Goal: Task Accomplishment & Management: Use online tool/utility

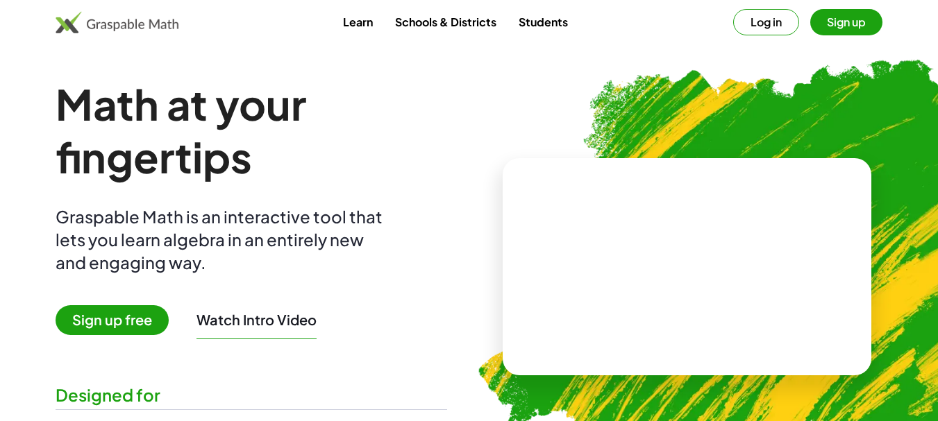
scroll to position [139, 0]
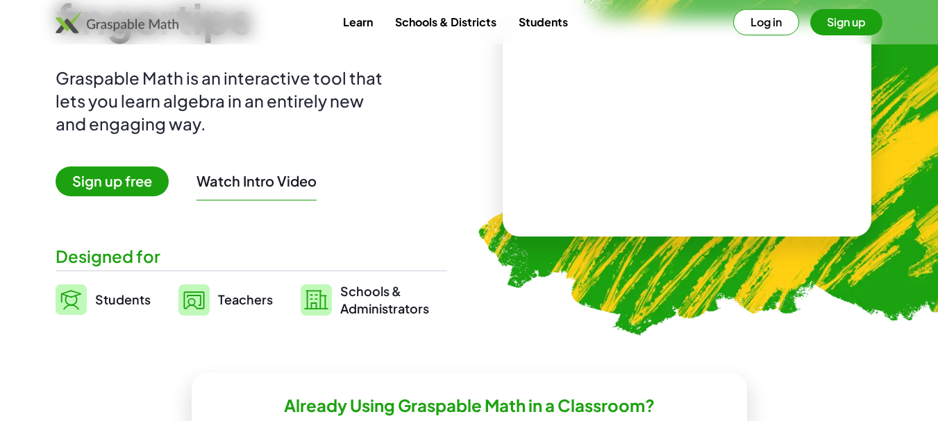
click at [99, 179] on span "Sign up free" at bounding box center [112, 182] width 113 height 30
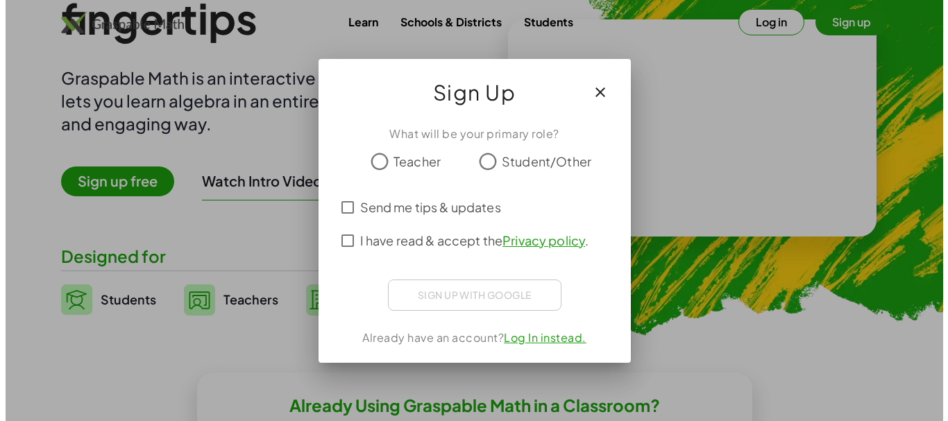
scroll to position [0, 0]
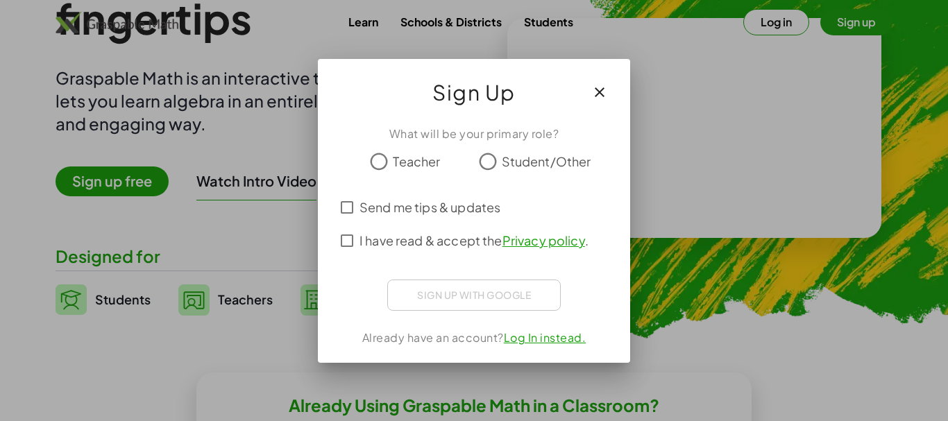
click at [408, 155] on span "Teacher" at bounding box center [416, 161] width 47 height 19
click at [436, 300] on div "Sign up with Google Iniciar sesión con Google Iniciar sesión con Google. Se abr…" at bounding box center [474, 295] width 174 height 31
click at [396, 210] on span "Send me tips & updates" at bounding box center [430, 207] width 141 height 19
click at [389, 238] on span "I have read & accept the Privacy policy ." at bounding box center [474, 240] width 229 height 19
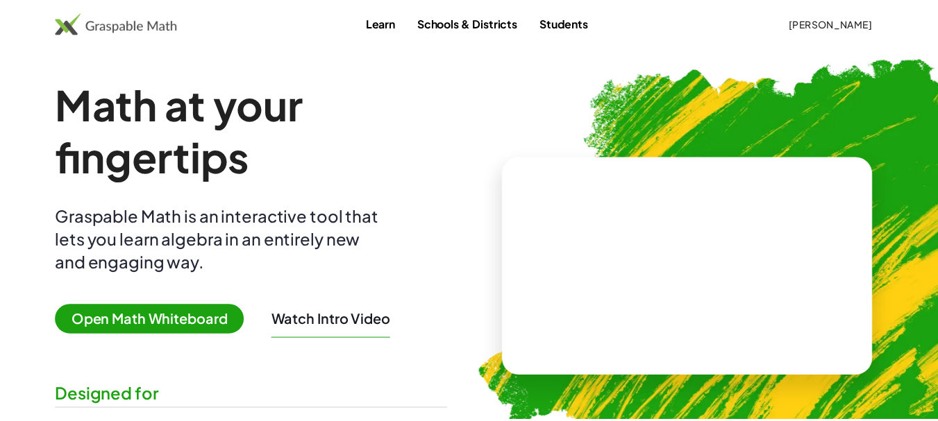
scroll to position [139, 0]
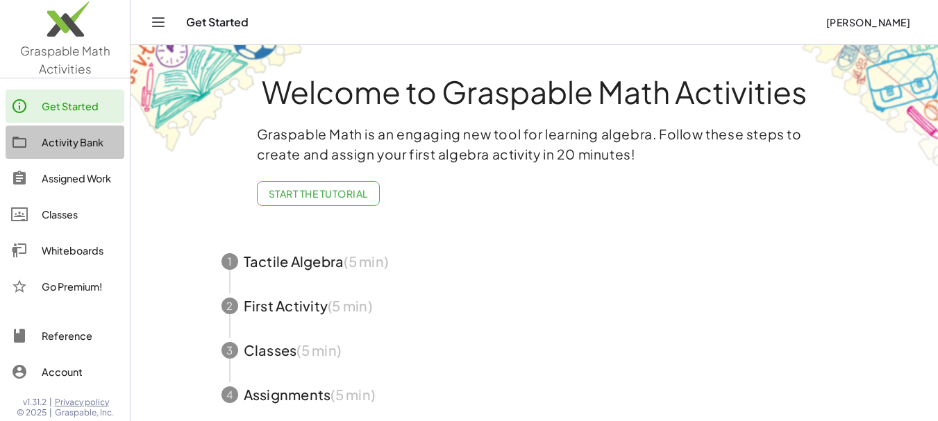
click at [87, 149] on div "Activity Bank" at bounding box center [80, 142] width 77 height 17
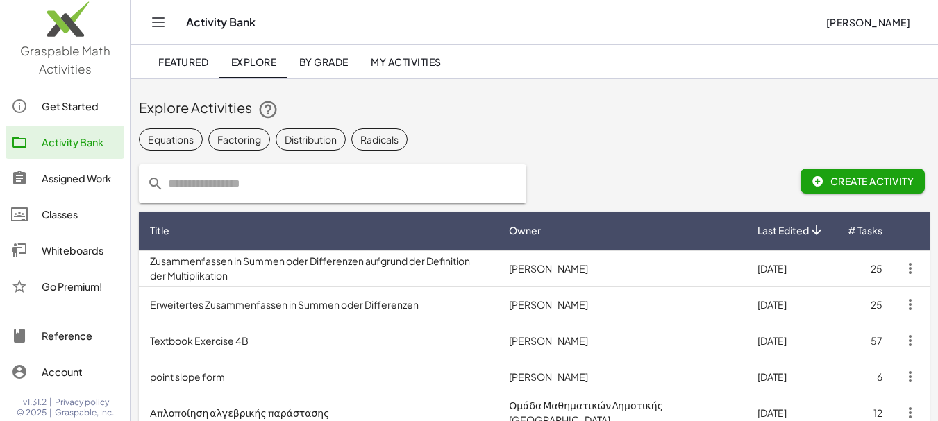
click at [75, 182] on div "Assigned Work" at bounding box center [80, 178] width 77 height 17
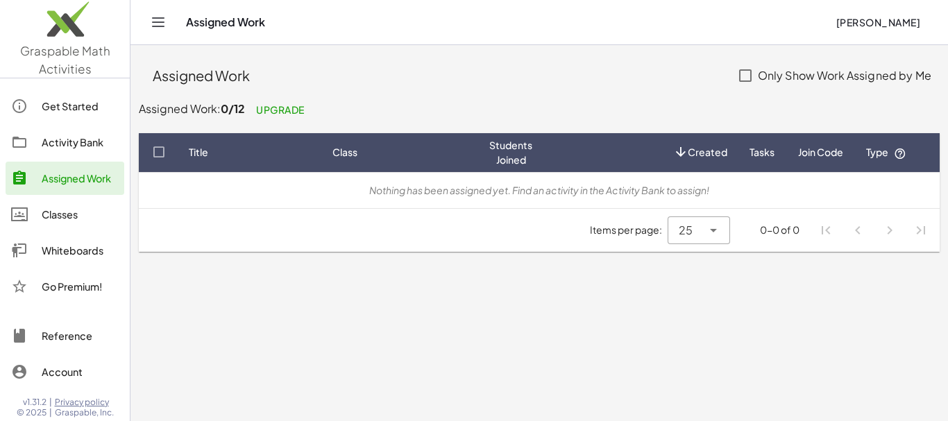
click at [72, 106] on div "Get Started" at bounding box center [80, 106] width 77 height 17
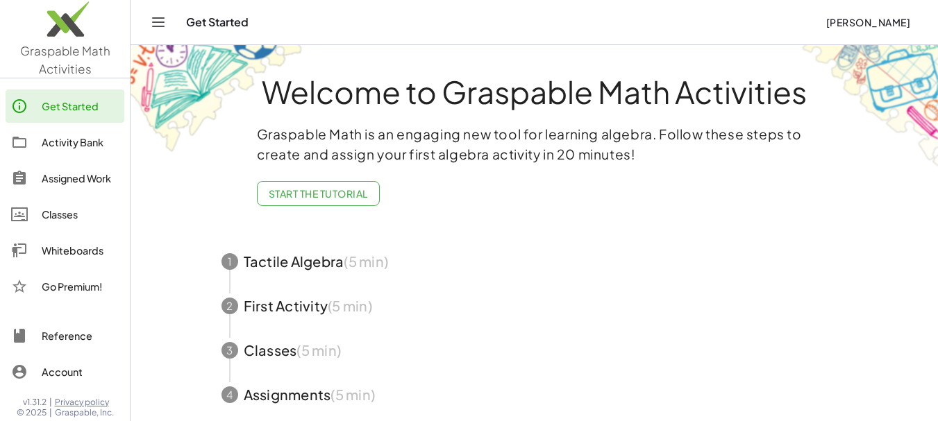
scroll to position [87, 0]
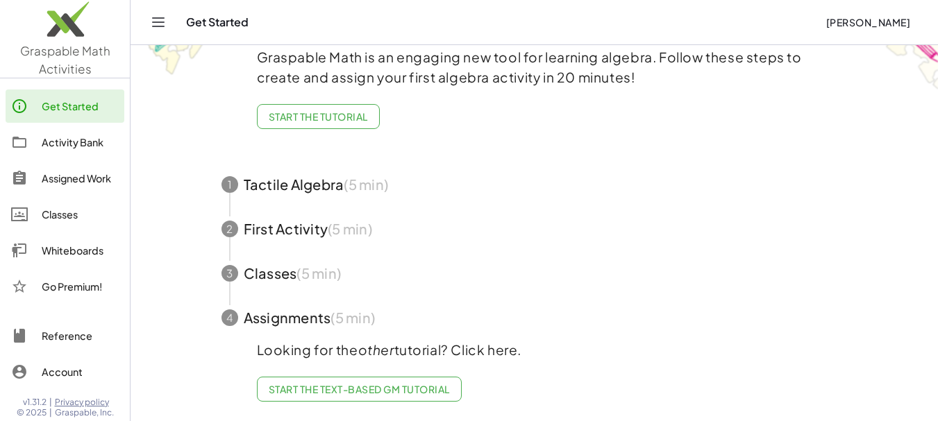
click at [69, 210] on div "Classes" at bounding box center [80, 214] width 77 height 17
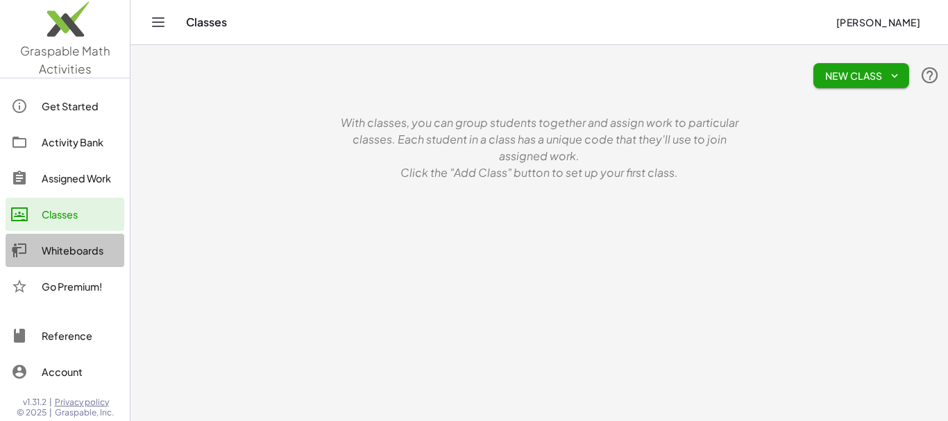
click at [68, 254] on div "Whiteboards" at bounding box center [80, 250] width 77 height 17
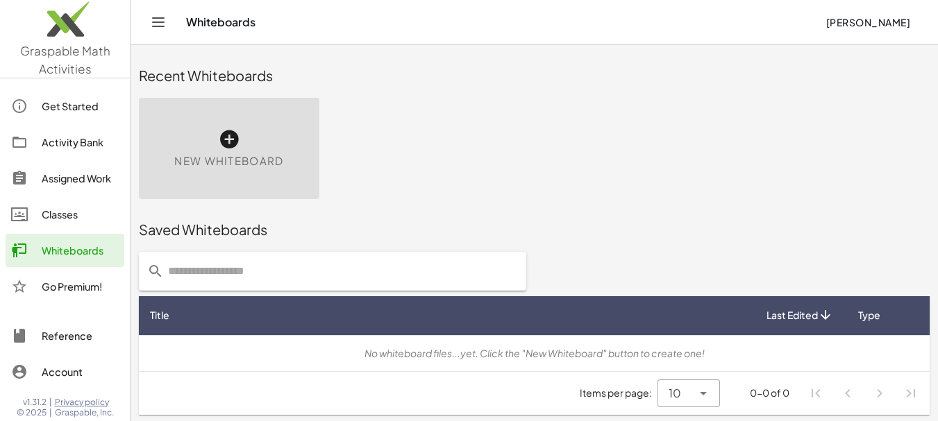
click at [233, 133] on icon at bounding box center [229, 139] width 22 height 22
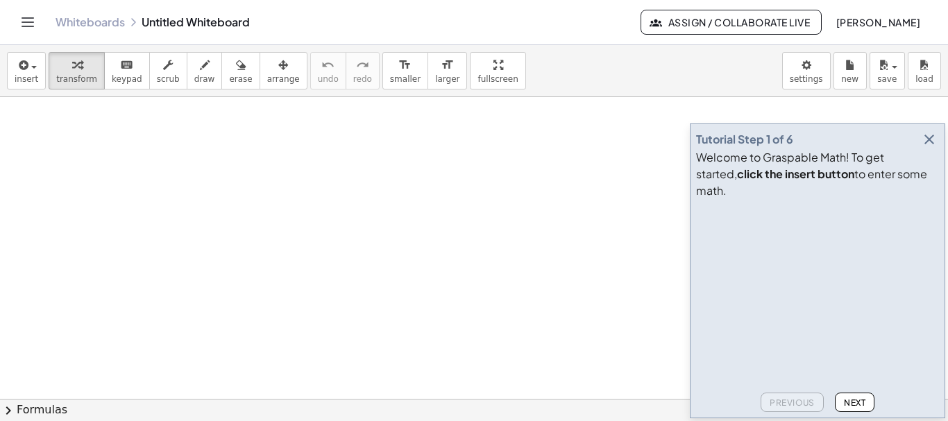
click at [927, 148] on icon "button" at bounding box center [929, 139] width 17 height 17
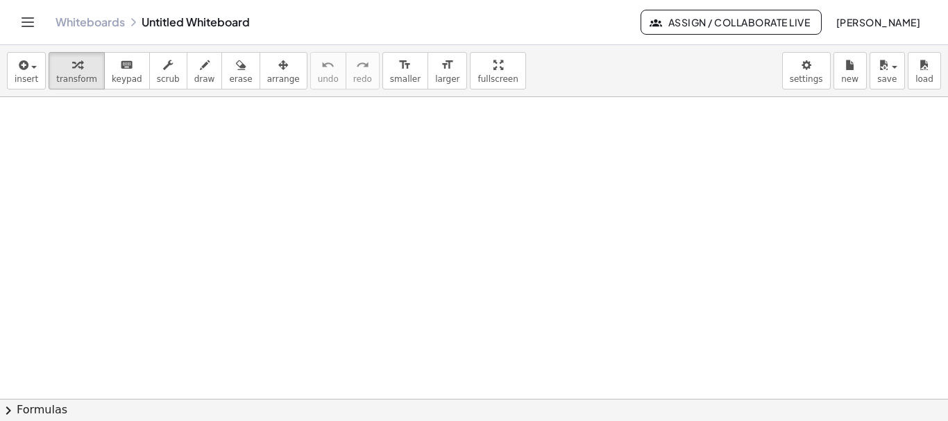
drag, startPoint x: 91, startPoint y: 143, endPoint x: 108, endPoint y: 159, distance: 23.6
click at [85, 208] on div at bounding box center [474, 399] width 948 height 604
click at [72, 69] on icon "button" at bounding box center [77, 65] width 10 height 17
click at [32, 139] on div at bounding box center [474, 399] width 948 height 604
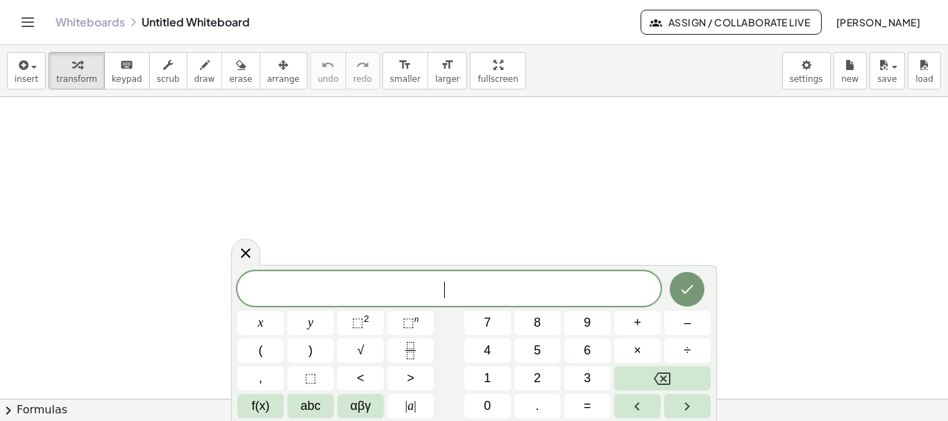
click at [59, 128] on div at bounding box center [474, 399] width 948 height 604
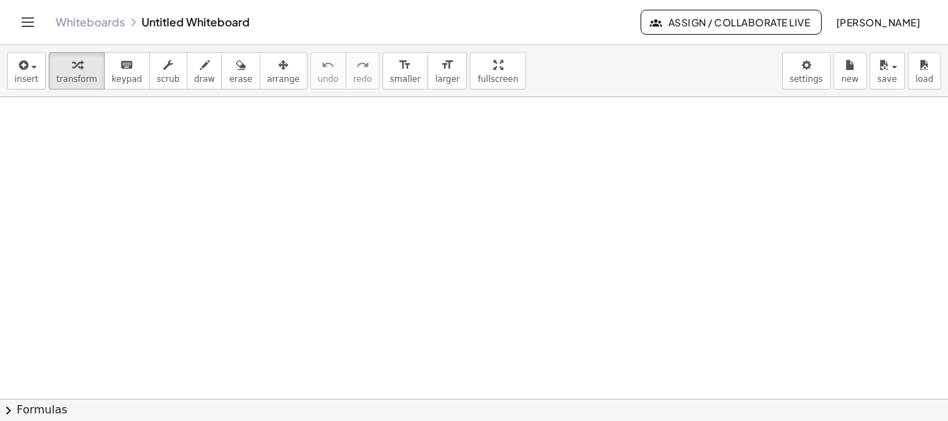
click at [59, 128] on div at bounding box center [474, 399] width 948 height 604
click at [139, 185] on div at bounding box center [474, 399] width 948 height 604
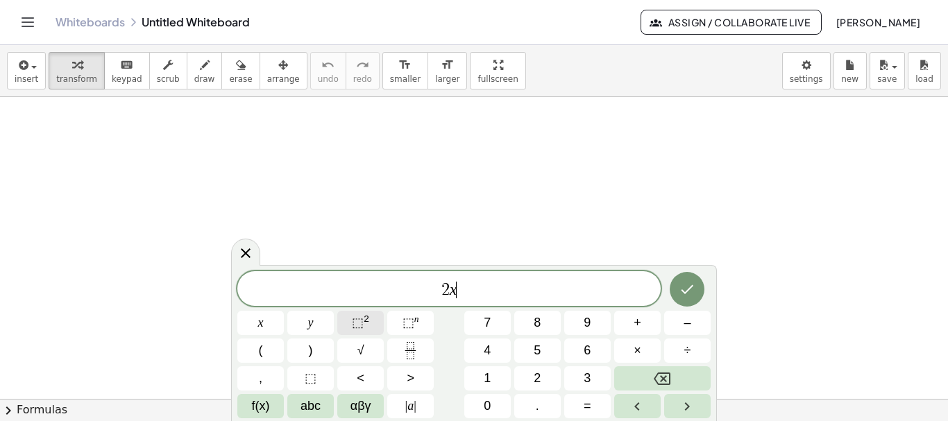
click at [362, 326] on span "⬚" at bounding box center [358, 323] width 12 height 14
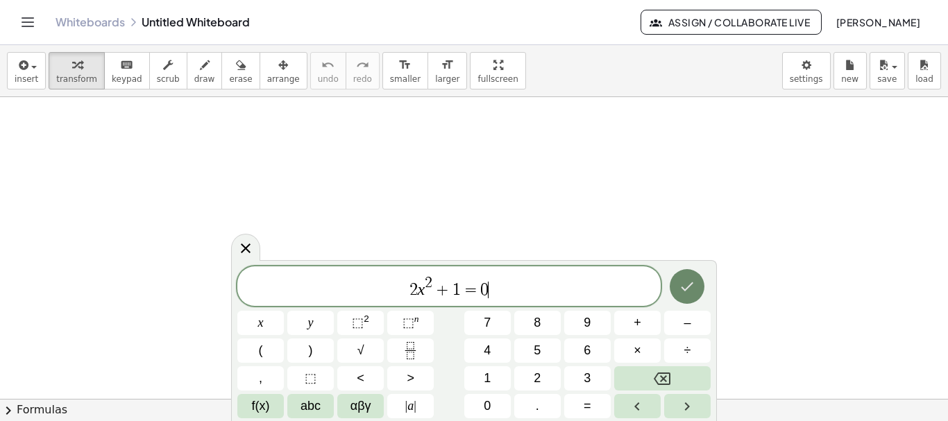
click at [688, 284] on icon "Done" at bounding box center [687, 286] width 17 height 17
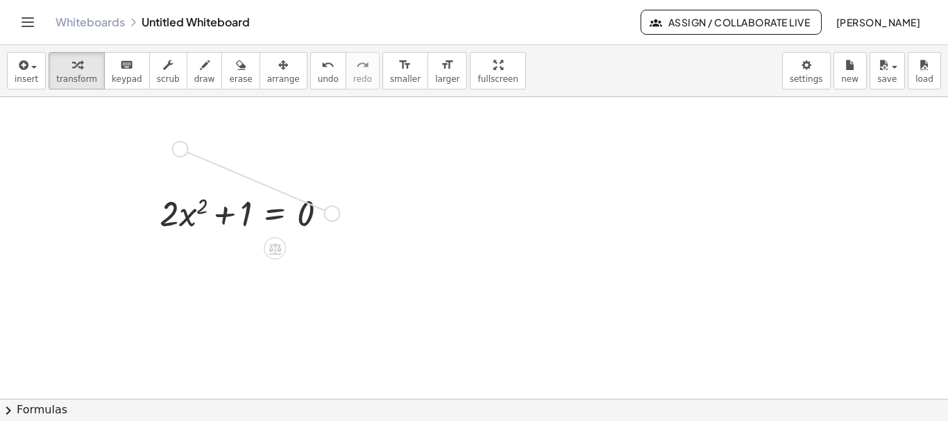
drag, startPoint x: 330, startPoint y: 210, endPoint x: 167, endPoint y: 134, distance: 180.7
click at [167, 134] on div "+ · 2 · x 2 + 1 = 0" at bounding box center [474, 399] width 948 height 604
click at [269, 225] on div at bounding box center [250, 212] width 194 height 47
drag, startPoint x: 379, startPoint y: 214, endPoint x: 117, endPoint y: 222, distance: 261.8
click at [117, 222] on div at bounding box center [474, 399] width 948 height 604
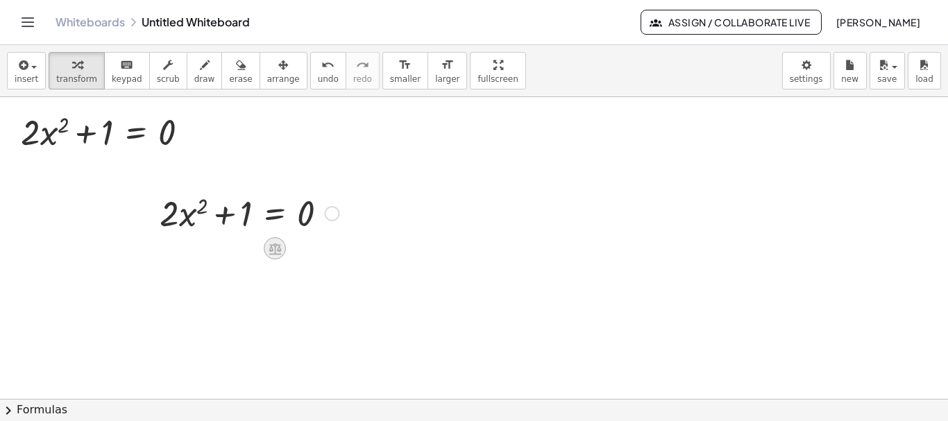
click at [271, 250] on icon at bounding box center [275, 249] width 12 height 12
click at [335, 251] on icon at bounding box center [330, 248] width 12 height 12
click at [337, 215] on div at bounding box center [331, 213] width 15 height 15
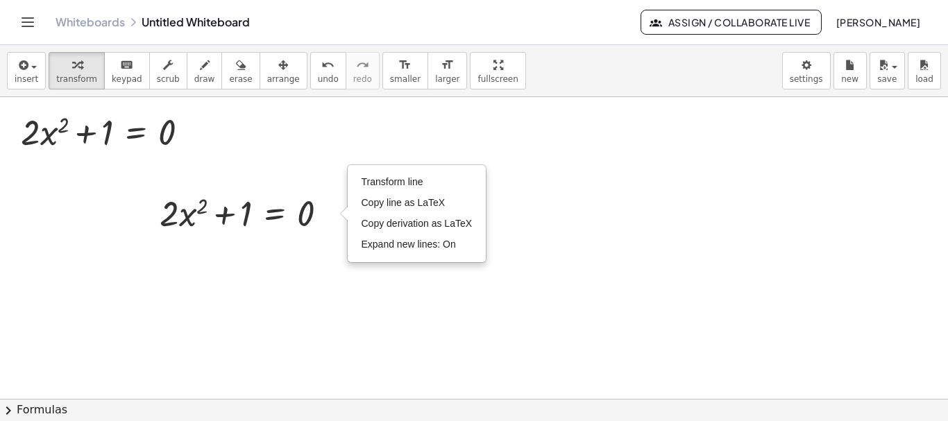
click at [659, 251] on div at bounding box center [474, 399] width 948 height 604
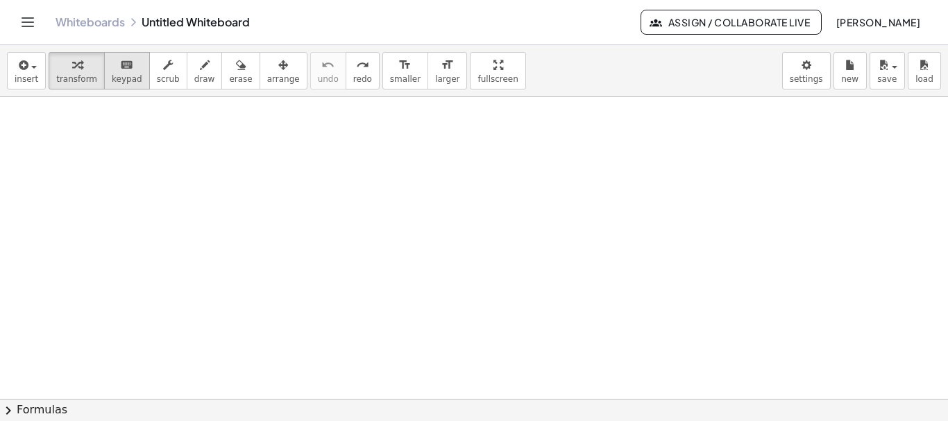
click at [123, 65] on icon "keyboard" at bounding box center [126, 65] width 13 height 17
click at [200, 72] on icon "button" at bounding box center [205, 65] width 10 height 17
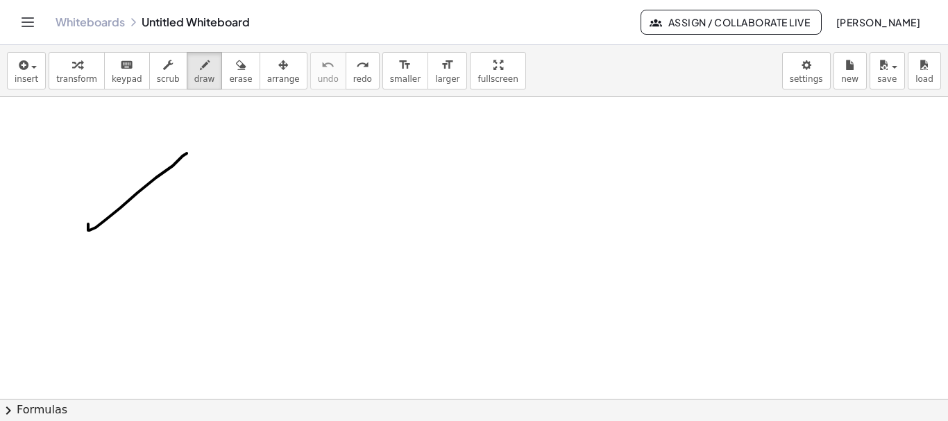
drag, startPoint x: 88, startPoint y: 226, endPoint x: 187, endPoint y: 153, distance: 122.2
click at [187, 153] on div at bounding box center [474, 399] width 948 height 604
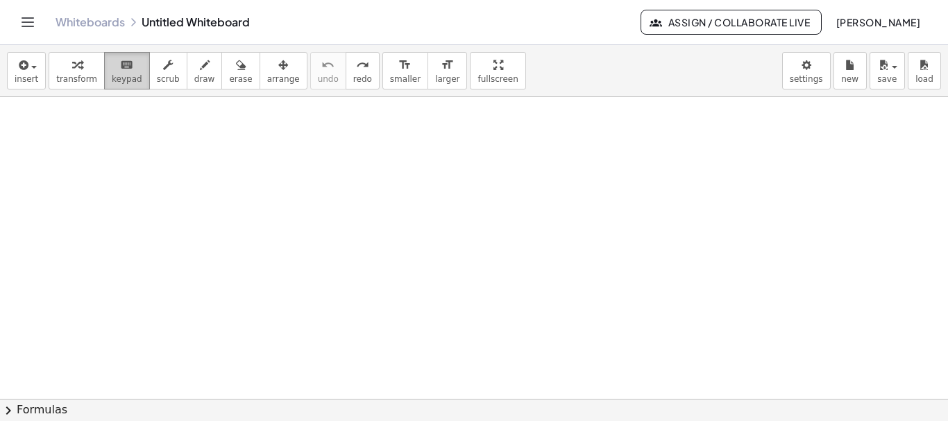
click at [120, 63] on icon "keyboard" at bounding box center [126, 65] width 13 height 17
click at [86, 66] on div "button" at bounding box center [76, 64] width 41 height 17
click at [120, 71] on icon "keyboard" at bounding box center [126, 65] width 13 height 17
click at [229, 167] on div at bounding box center [474, 399] width 948 height 604
click at [235, 196] on div at bounding box center [474, 399] width 948 height 604
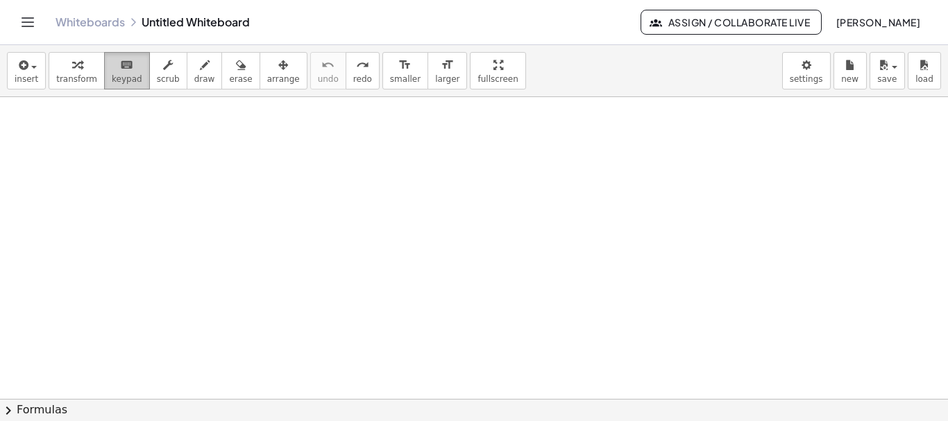
click at [120, 66] on icon "keyboard" at bounding box center [126, 65] width 13 height 17
click at [22, 74] on span "insert" at bounding box center [27, 79] width 24 height 10
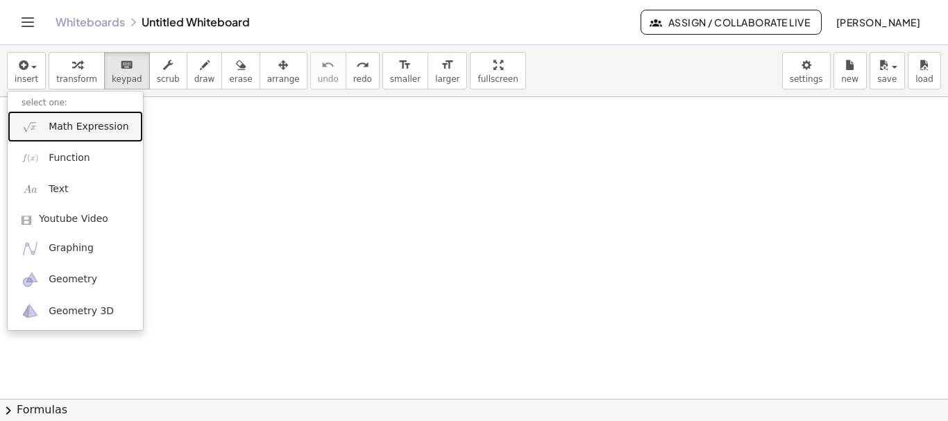
click at [85, 128] on span "Math Expression" at bounding box center [89, 127] width 80 height 14
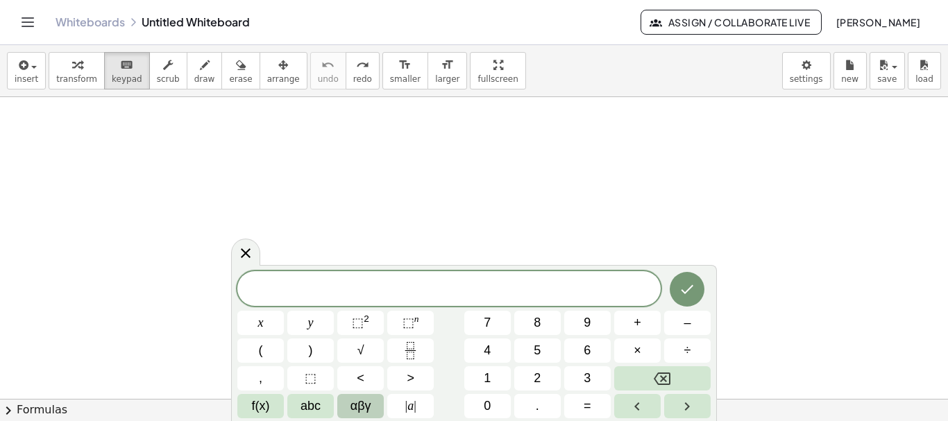
click at [365, 405] on span "αβγ" at bounding box center [361, 406] width 21 height 19
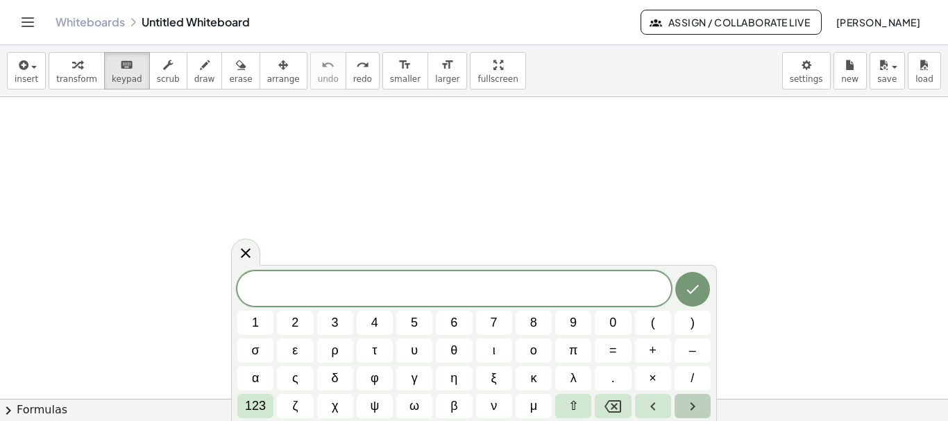
click at [705, 412] on button "Right arrow" at bounding box center [693, 406] width 36 height 24
click at [245, 250] on icon at bounding box center [245, 253] width 17 height 17
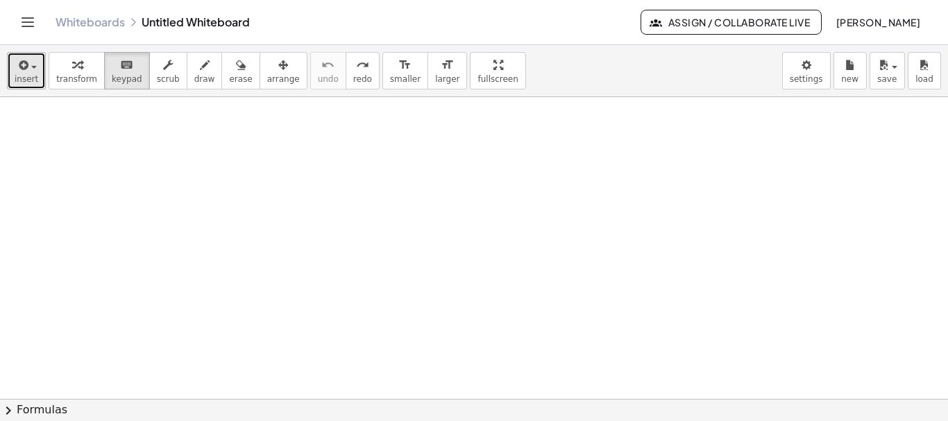
click at [15, 69] on button "insert" at bounding box center [26, 70] width 39 height 37
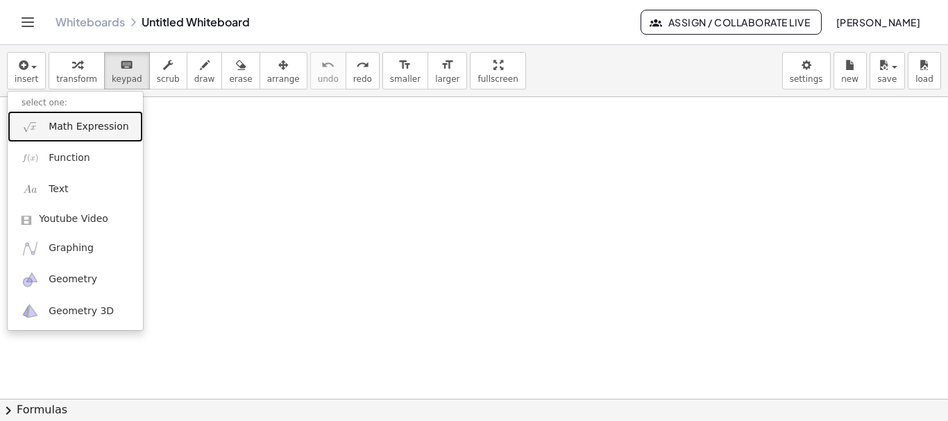
click at [86, 131] on span "Math Expression" at bounding box center [89, 127] width 80 height 14
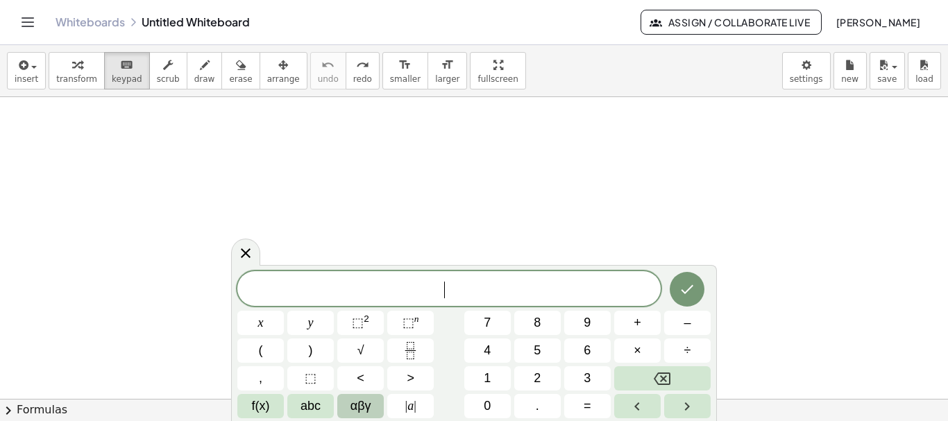
click at [353, 407] on span "αβγ" at bounding box center [361, 406] width 21 height 19
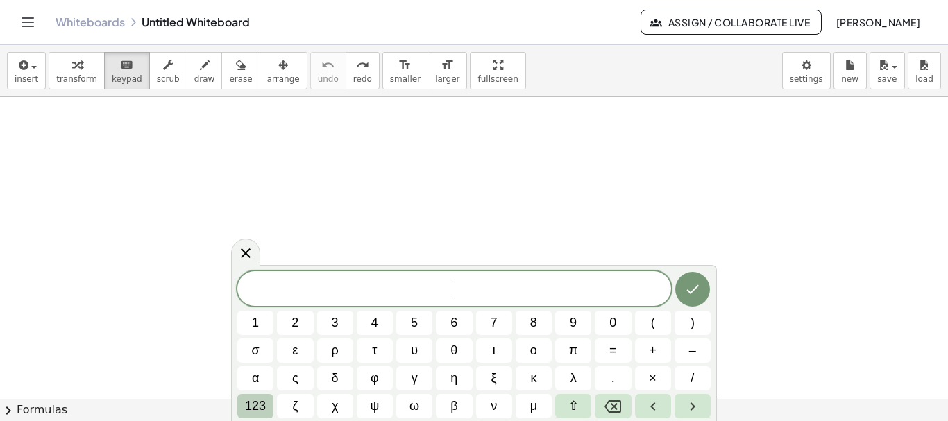
click at [260, 405] on span "123" at bounding box center [255, 406] width 21 height 19
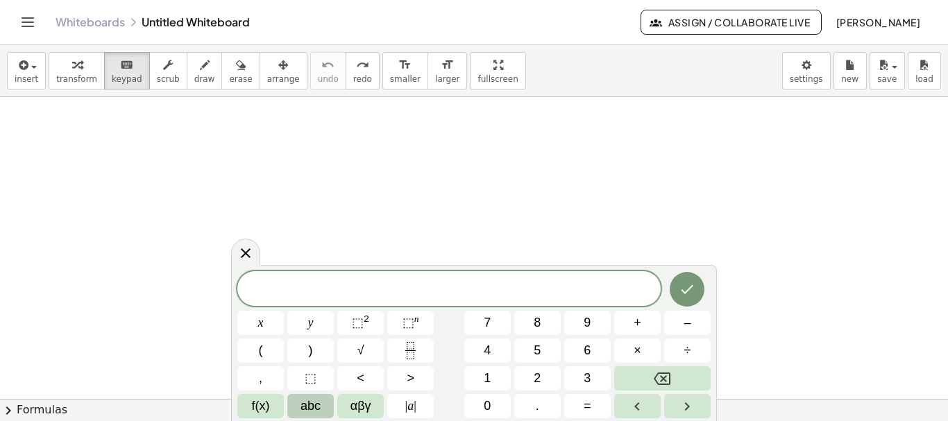
click at [319, 400] on span "abc" at bounding box center [311, 406] width 20 height 19
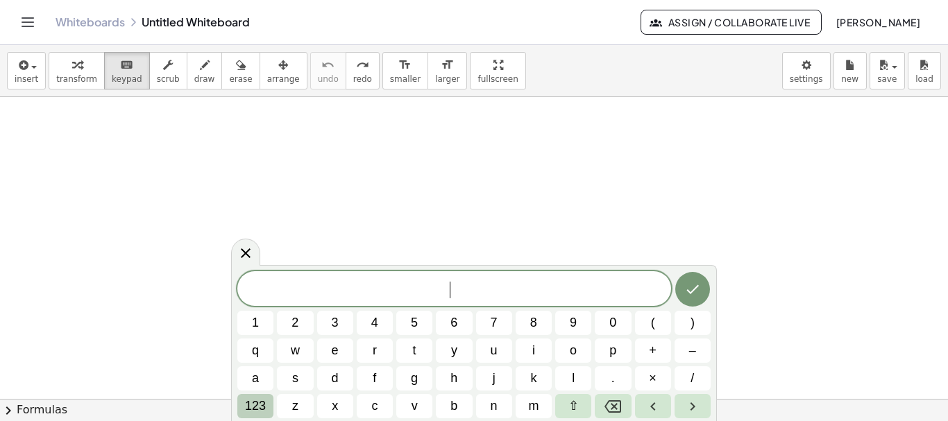
click at [265, 401] on span "123" at bounding box center [255, 406] width 21 height 19
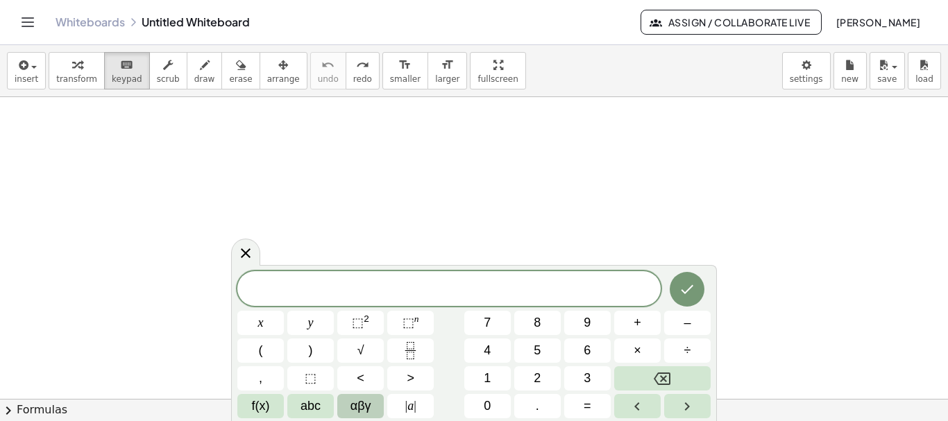
click at [362, 407] on span "αβγ" at bounding box center [361, 406] width 21 height 19
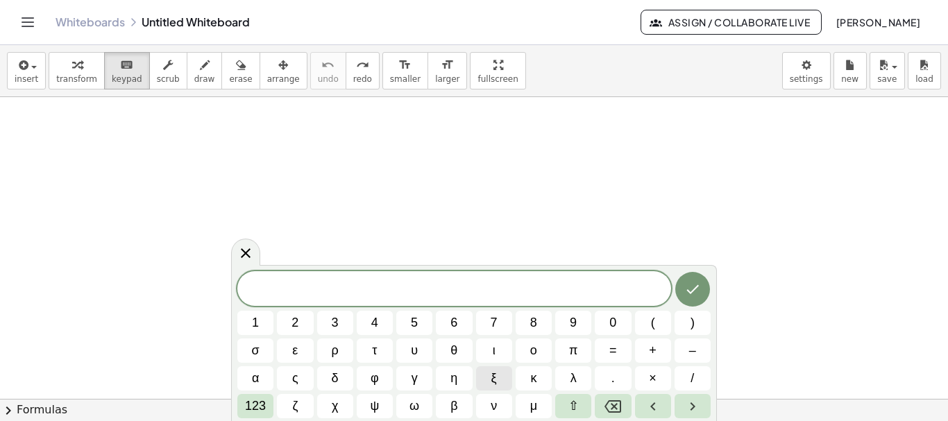
click at [483, 379] on button "ξ" at bounding box center [494, 379] width 36 height 24
click at [621, 404] on icon "Backspace" at bounding box center [613, 407] width 17 height 12
click at [582, 405] on button "⇧" at bounding box center [573, 406] width 36 height 24
click at [292, 371] on span "ς" at bounding box center [296, 378] width 8 height 19
click at [694, 290] on icon "Done" at bounding box center [692, 289] width 17 height 17
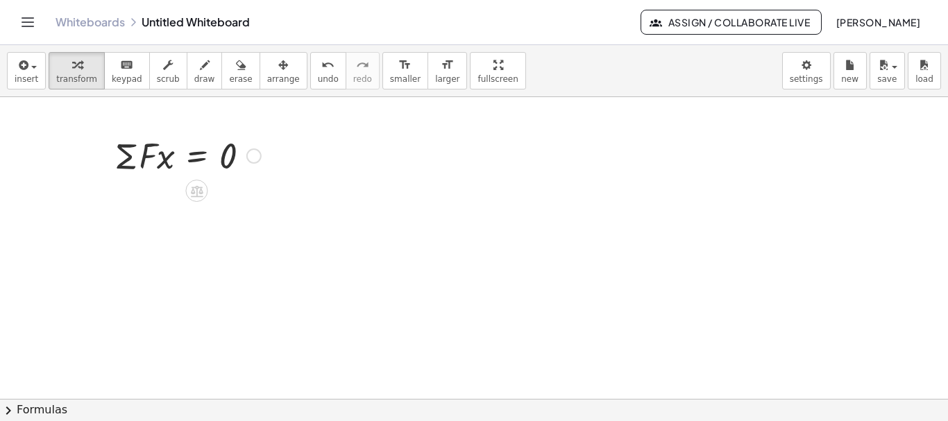
click at [182, 166] on div at bounding box center [188, 154] width 160 height 47
drag, startPoint x: 218, startPoint y: 155, endPoint x: 39, endPoint y: 117, distance: 183.0
click at [196, 195] on icon at bounding box center [197, 191] width 12 height 12
click at [124, 143] on div at bounding box center [188, 154] width 160 height 47
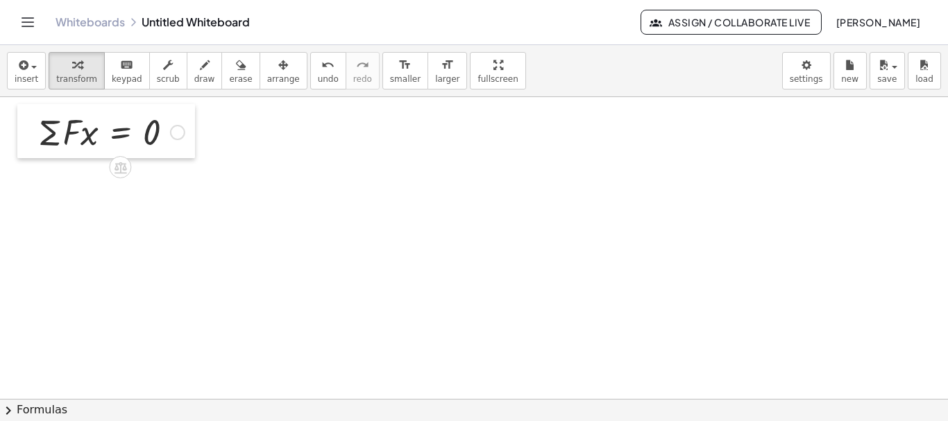
drag, startPoint x: 104, startPoint y: 144, endPoint x: 28, endPoint y: 121, distance: 79.9
click at [28, 121] on div at bounding box center [27, 131] width 21 height 54
click at [269, 180] on div at bounding box center [474, 399] width 948 height 604
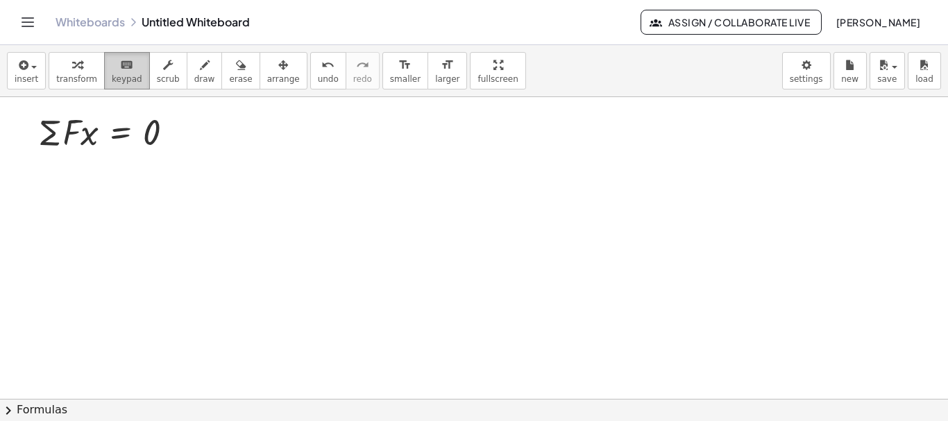
click at [125, 77] on span "keypad" at bounding box center [127, 79] width 31 height 10
click at [24, 76] on span "insert" at bounding box center [27, 79] width 24 height 10
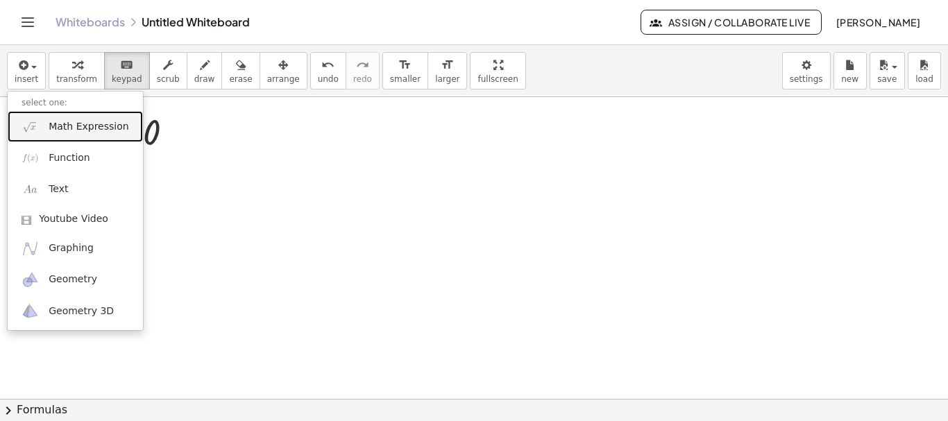
click at [76, 115] on link "Math Expression" at bounding box center [75, 126] width 135 height 31
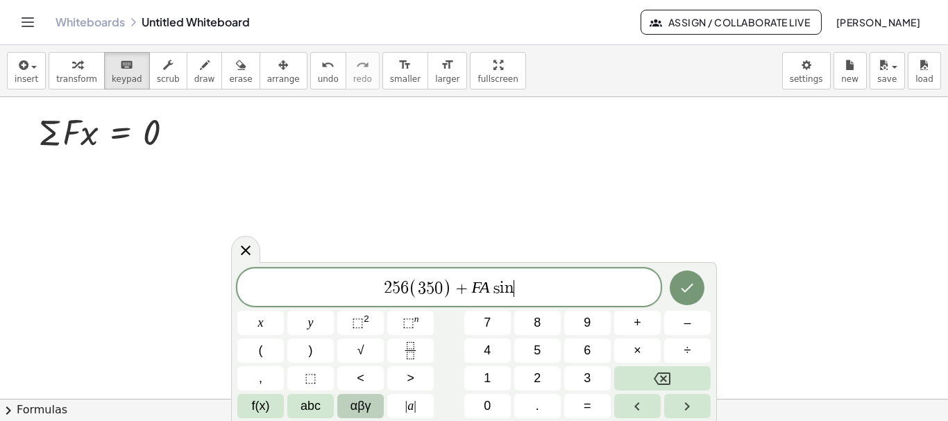
click at [362, 413] on span "αβγ" at bounding box center [361, 406] width 21 height 19
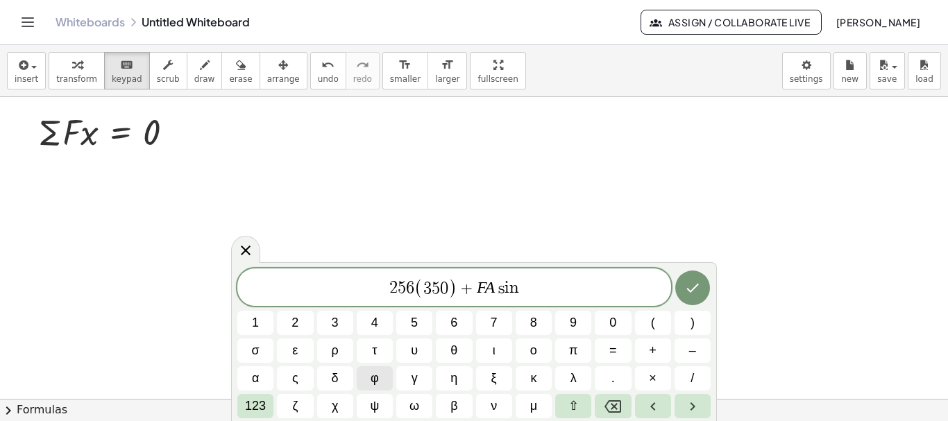
click at [374, 383] on span "φ" at bounding box center [375, 378] width 8 height 19
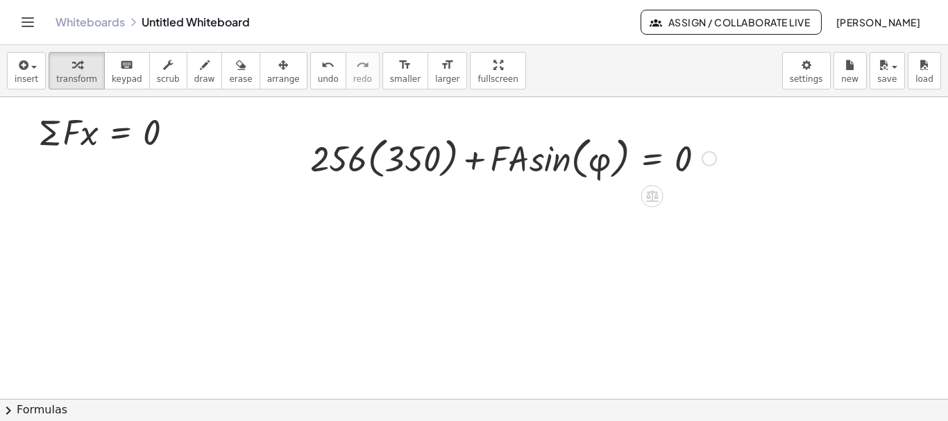
click at [477, 147] on div at bounding box center [513, 157] width 420 height 53
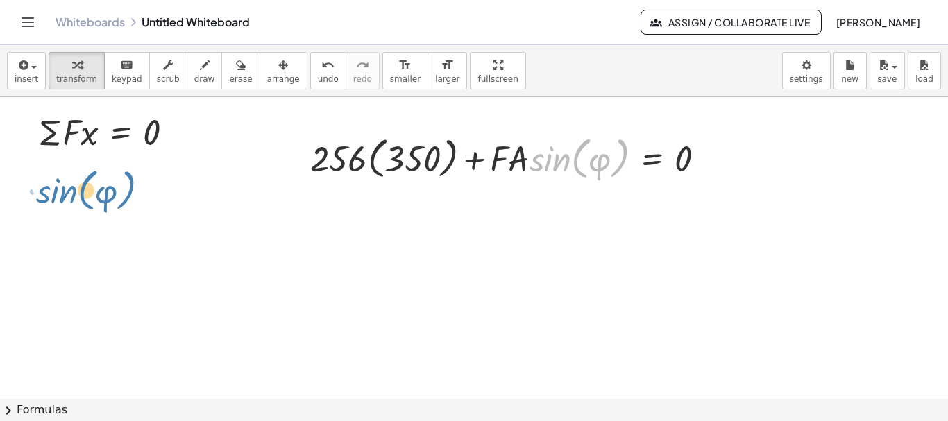
drag, startPoint x: 543, startPoint y: 162, endPoint x: 25, endPoint y: 196, distance: 519.0
click at [25, 196] on div "· Σ · F · x = 0 · sin ( , φ ) + · F · A + · 256 · ( 350 ) + · F · A · sin ( , φ…" at bounding box center [474, 399] width 948 height 604
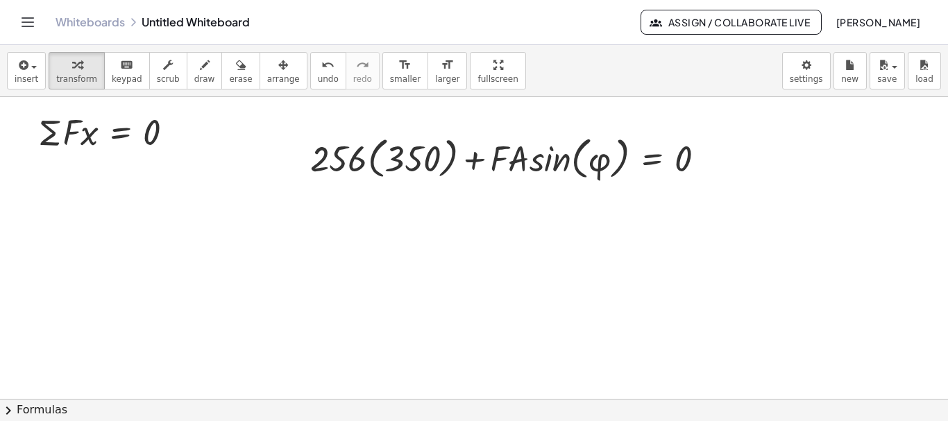
drag, startPoint x: 657, startPoint y: 211, endPoint x: 157, endPoint y: 200, distance: 499.9
click at [157, 200] on div "· Σ · F · x = 0 + · 256 · ( 350 ) + · F · A · sin ( , φ ) = 0" at bounding box center [474, 399] width 948 height 604
drag, startPoint x: 707, startPoint y: 160, endPoint x: 148, endPoint y: 199, distance: 560.9
click at [148, 199] on div "· Σ · F · x = 0 + · 256 · ( 350 ) + · F · A · sin ( , φ ) = 0" at bounding box center [474, 399] width 948 height 604
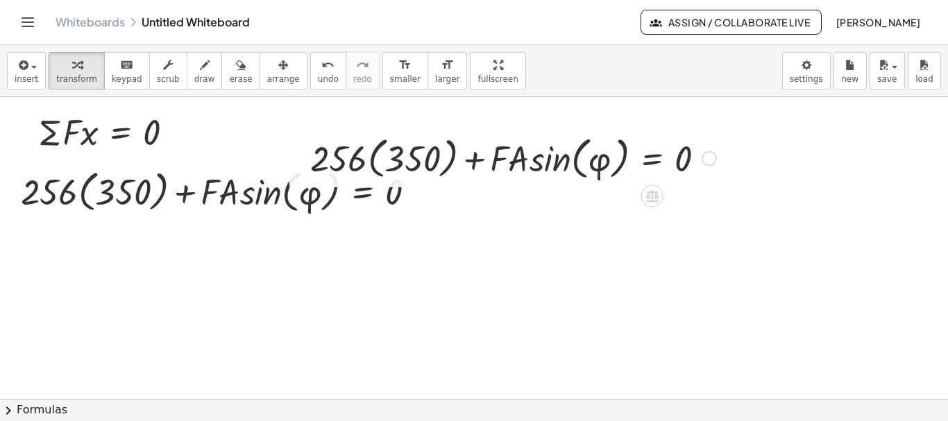
click at [525, 154] on div at bounding box center [513, 157] width 420 height 53
click at [643, 163] on div at bounding box center [513, 157] width 420 height 53
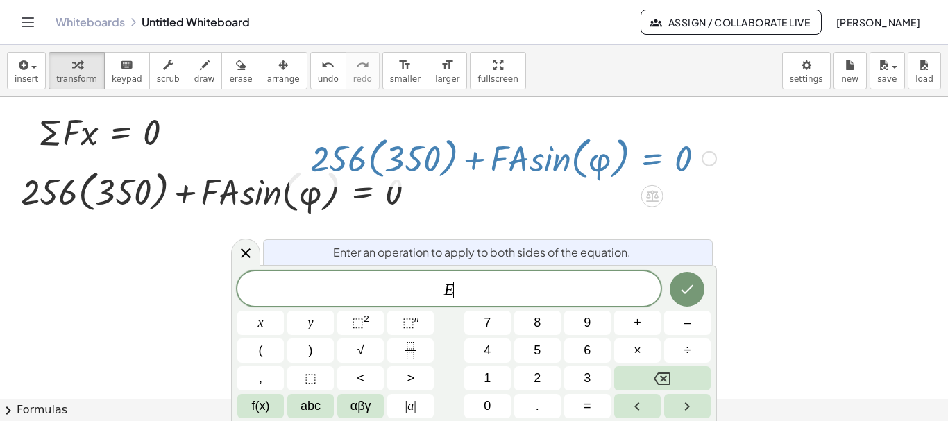
click at [814, 197] on div at bounding box center [474, 399] width 948 height 604
